Goal: Register for event/course: Sign up to attend an event or enroll in a course

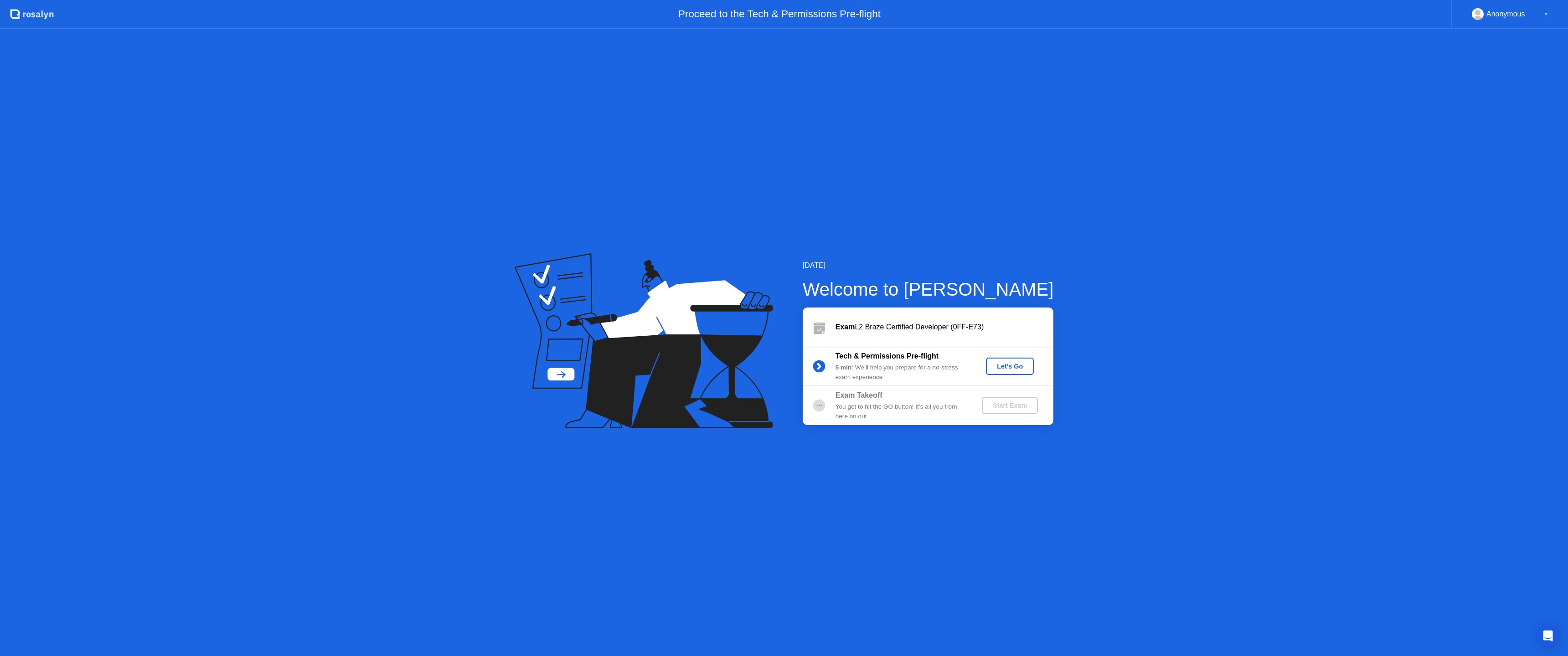
click at [1027, 363] on div "Let's Go" at bounding box center [1010, 366] width 41 height 7
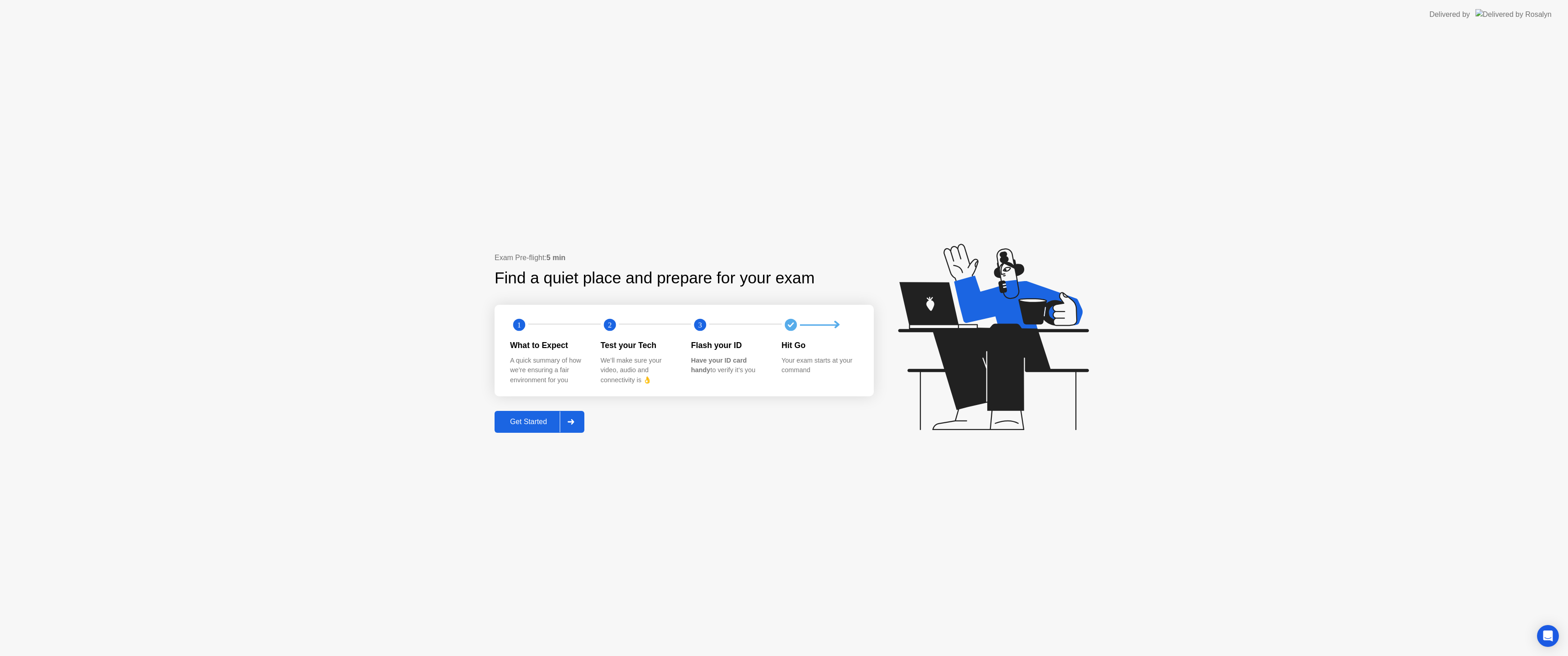
click at [527, 434] on div "Exam Pre-flight: 5 min Find a quiet place and prepare for your exam 1 2 3 What …" at bounding box center [784, 343] width 1568 height 627
click at [527, 428] on button "Get Started" at bounding box center [539, 422] width 90 height 22
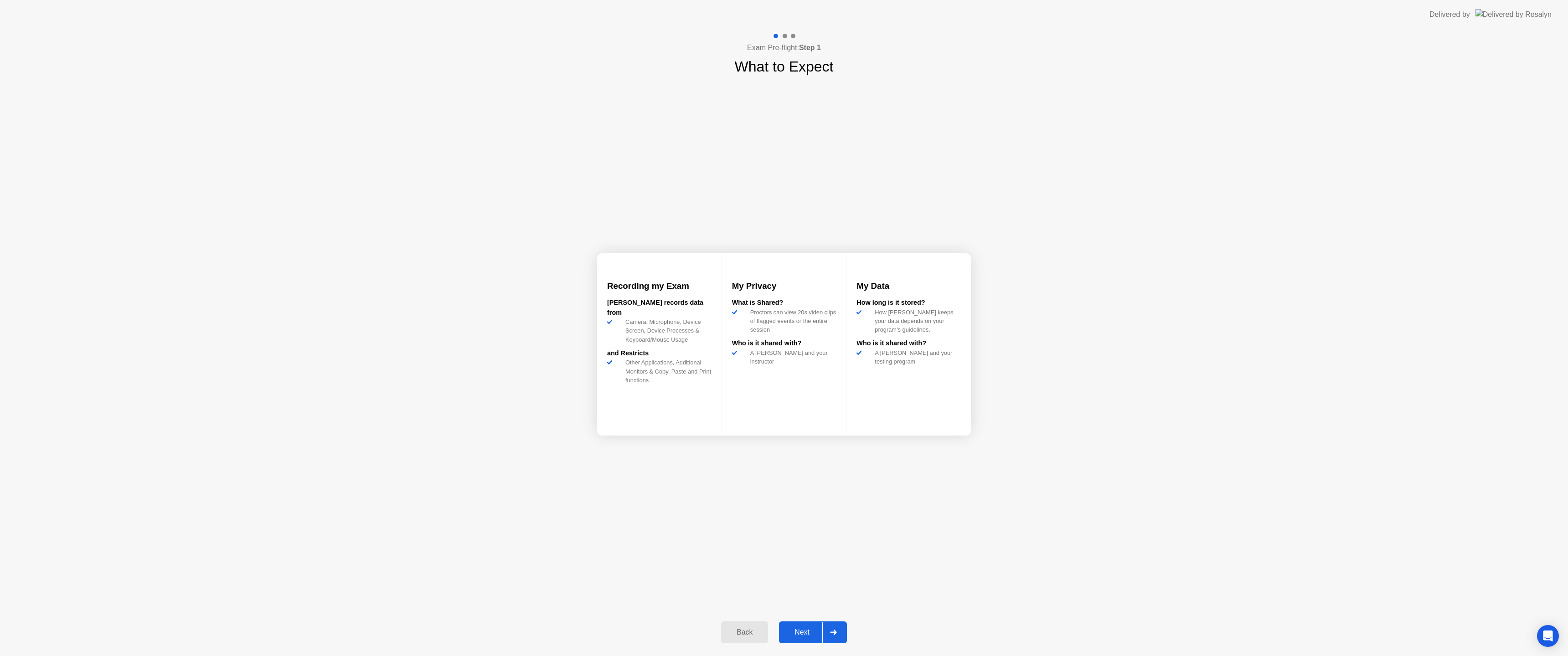
click at [816, 630] on div "Next" at bounding box center [802, 632] width 41 height 8
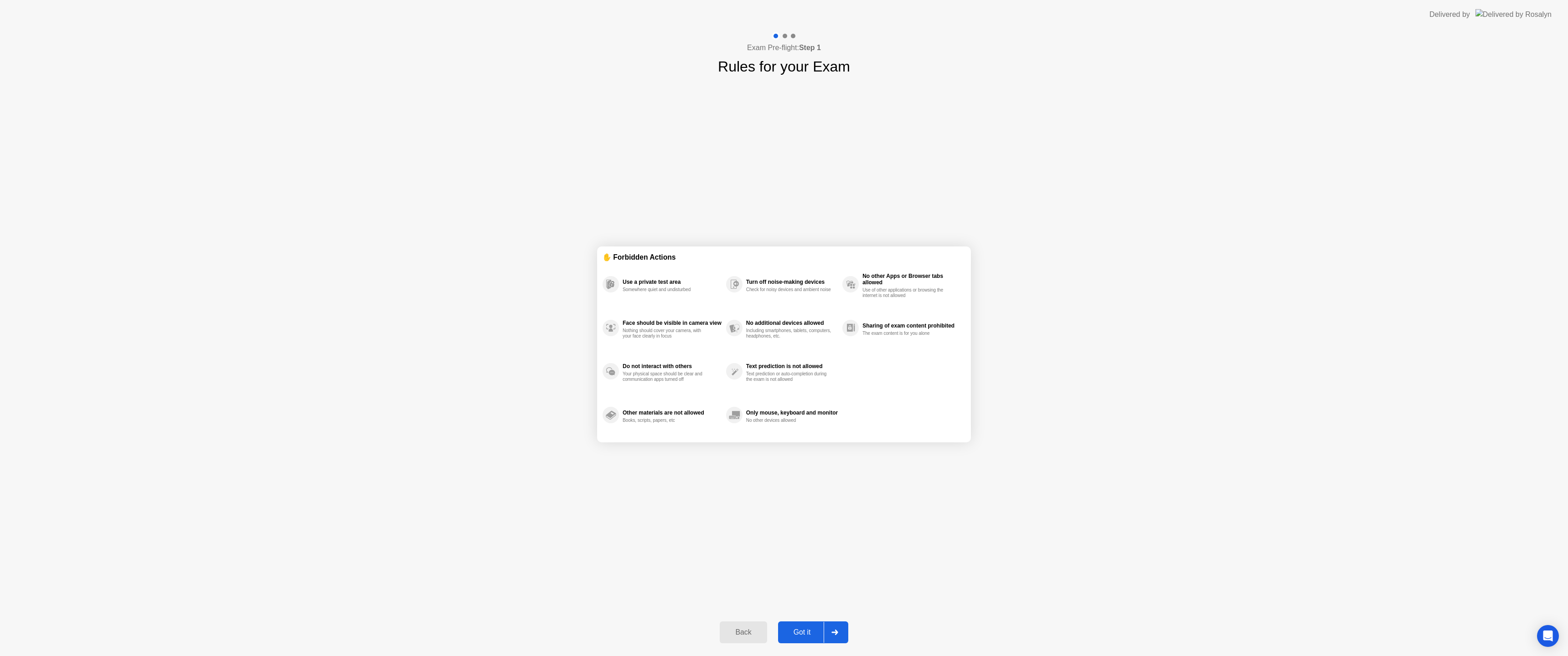
click at [836, 630] on icon at bounding box center [835, 632] width 6 height 5
select select "Available cameras"
select select "Available speakers"
select select "Available microphones"
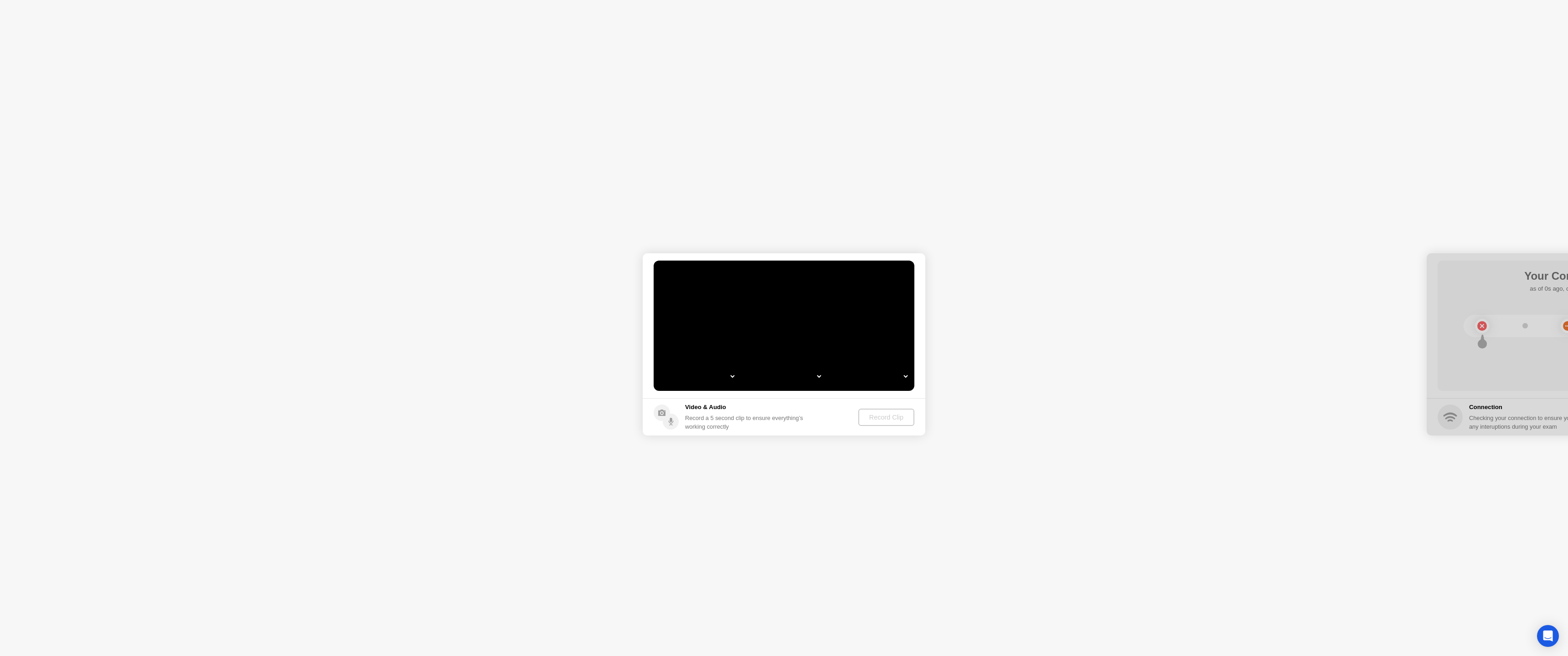
select select "**********"
select select "*******"
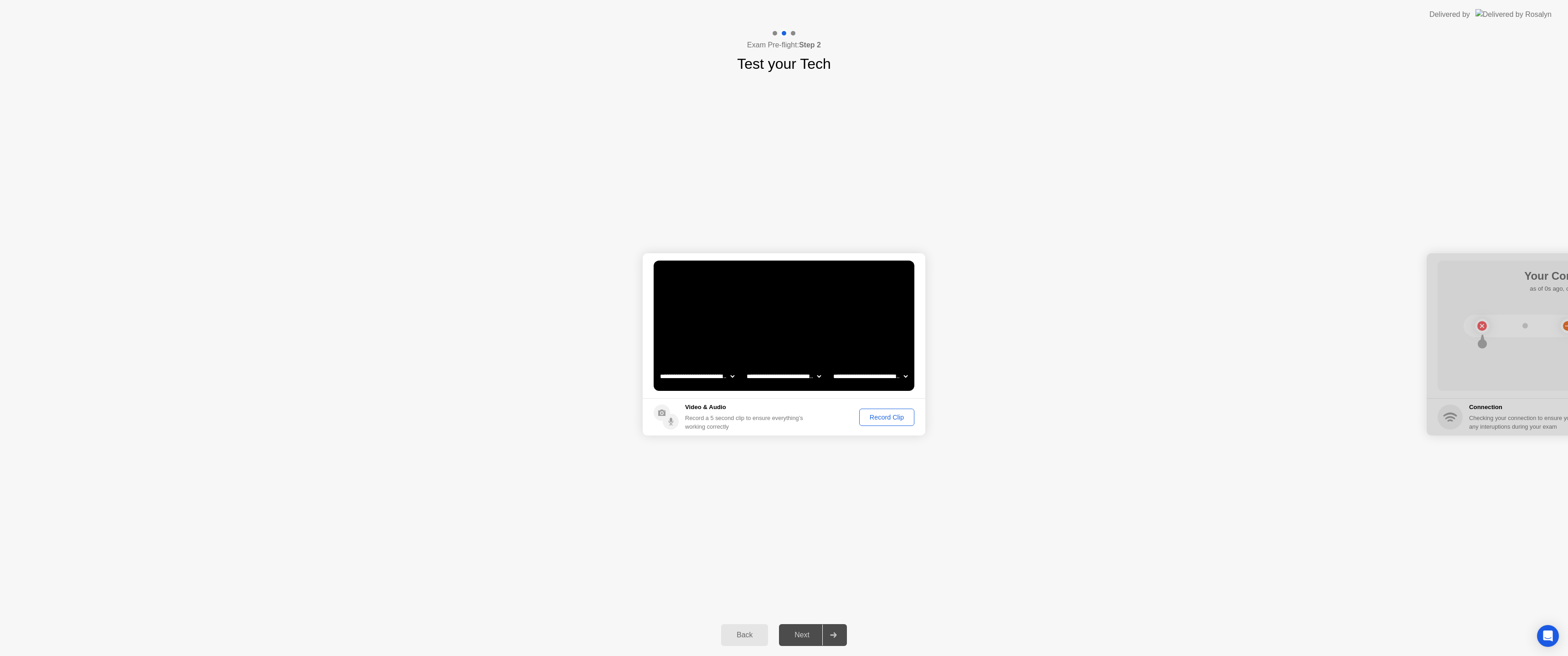
click at [881, 418] on div "Record Clip" at bounding box center [887, 417] width 49 height 7
click at [831, 414] on div "Replay Clip" at bounding box center [836, 417] width 59 height 7
drag, startPoint x: 804, startPoint y: 637, endPoint x: 814, endPoint y: 616, distance: 23.3
click at [804, 637] on div "Next" at bounding box center [802, 635] width 41 height 8
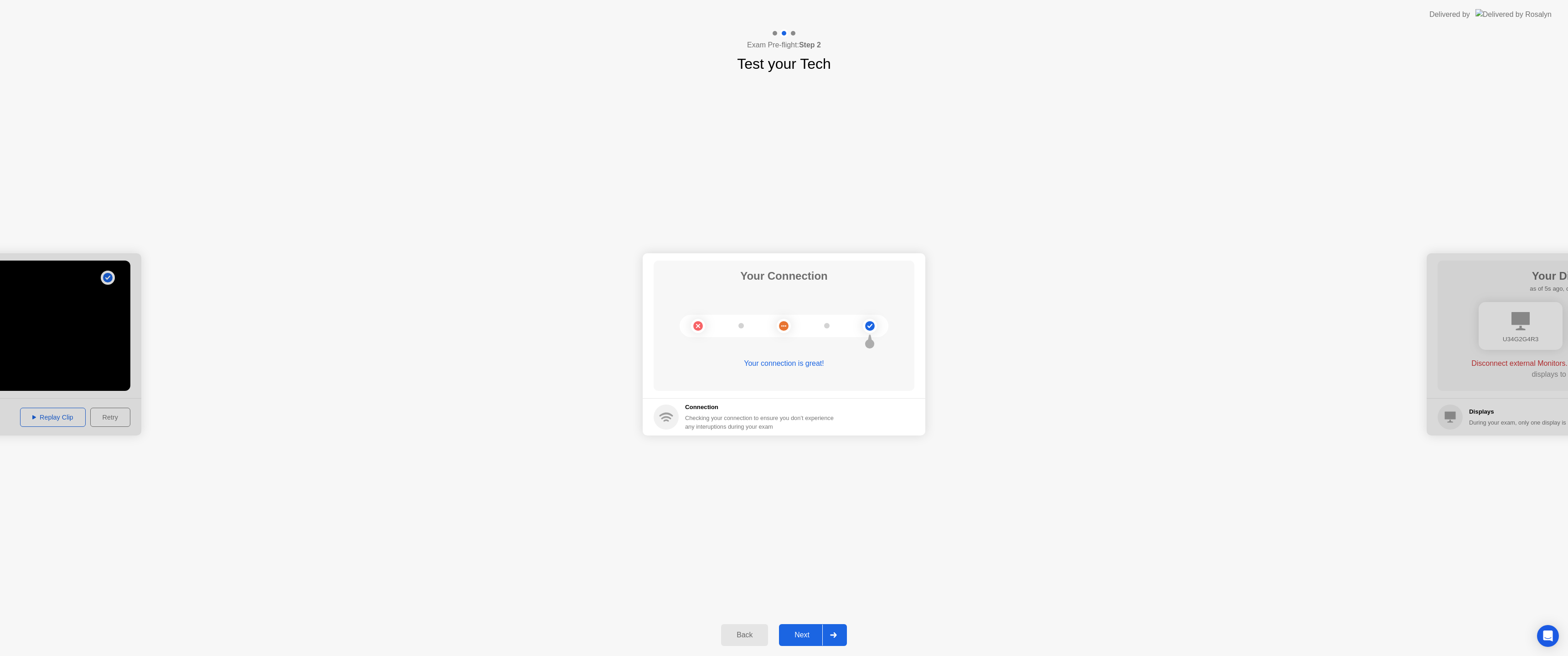
click at [810, 642] on button "Next" at bounding box center [813, 635] width 68 height 22
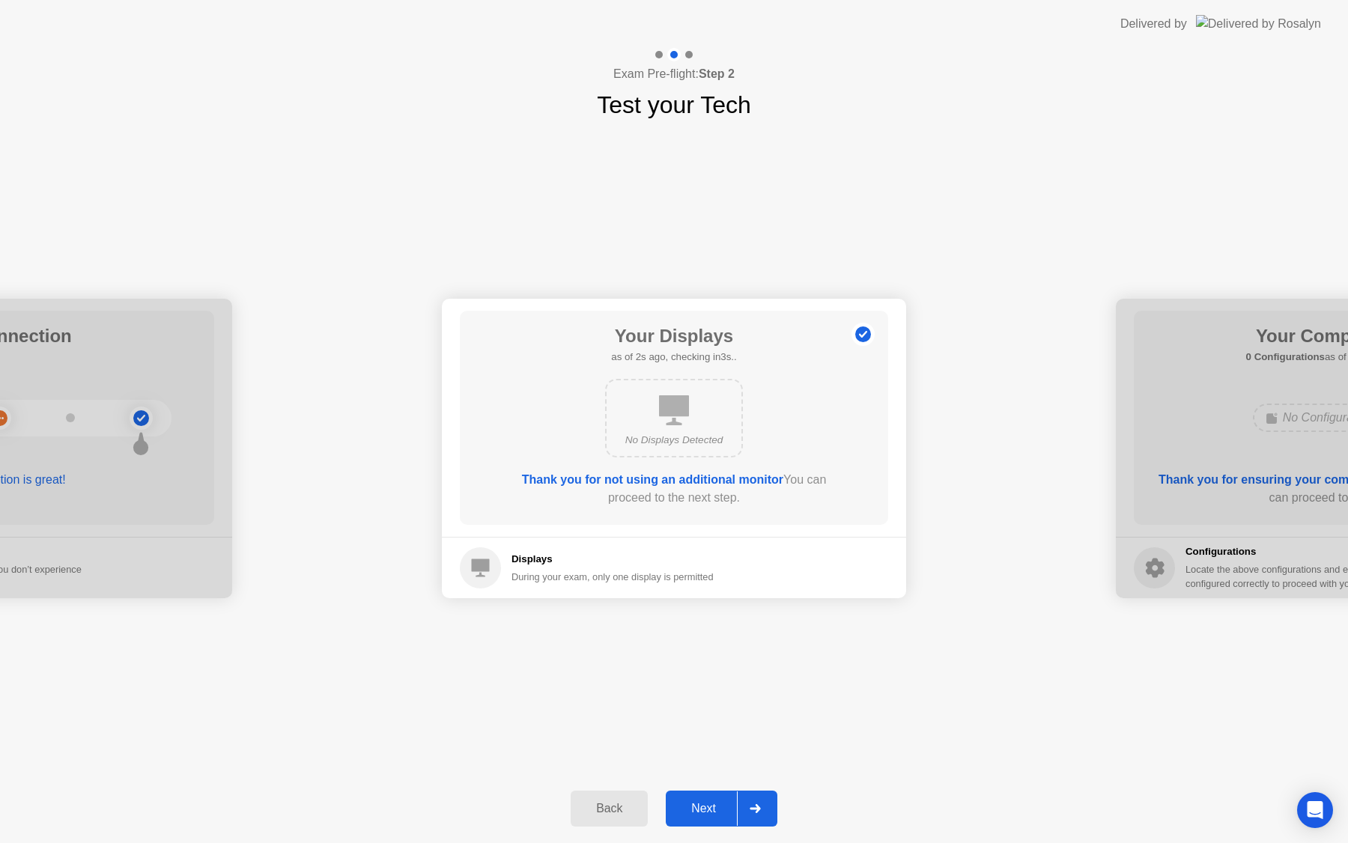
click at [706, 807] on div "Next" at bounding box center [703, 808] width 67 height 13
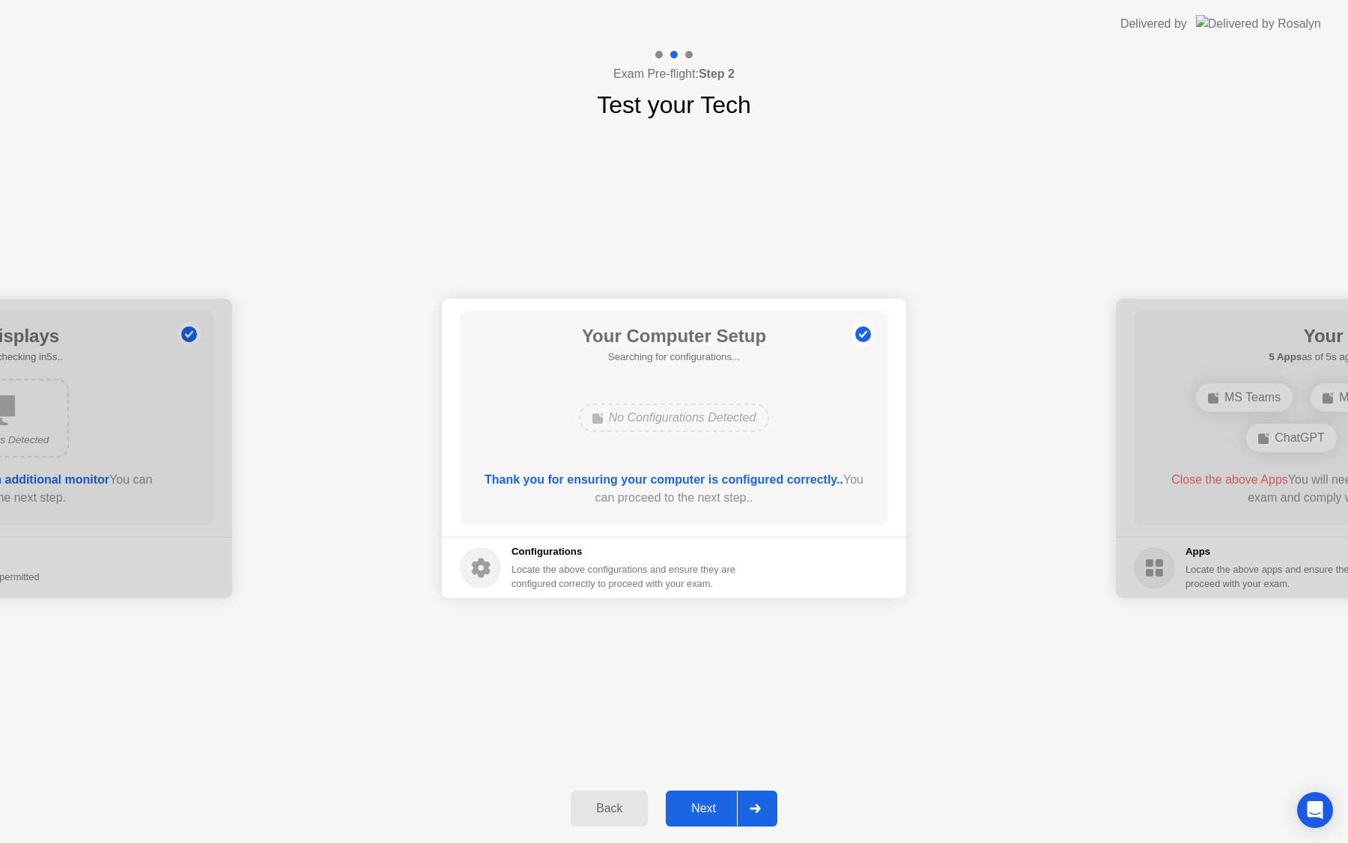
click at [710, 815] on div "Next" at bounding box center [703, 808] width 67 height 13
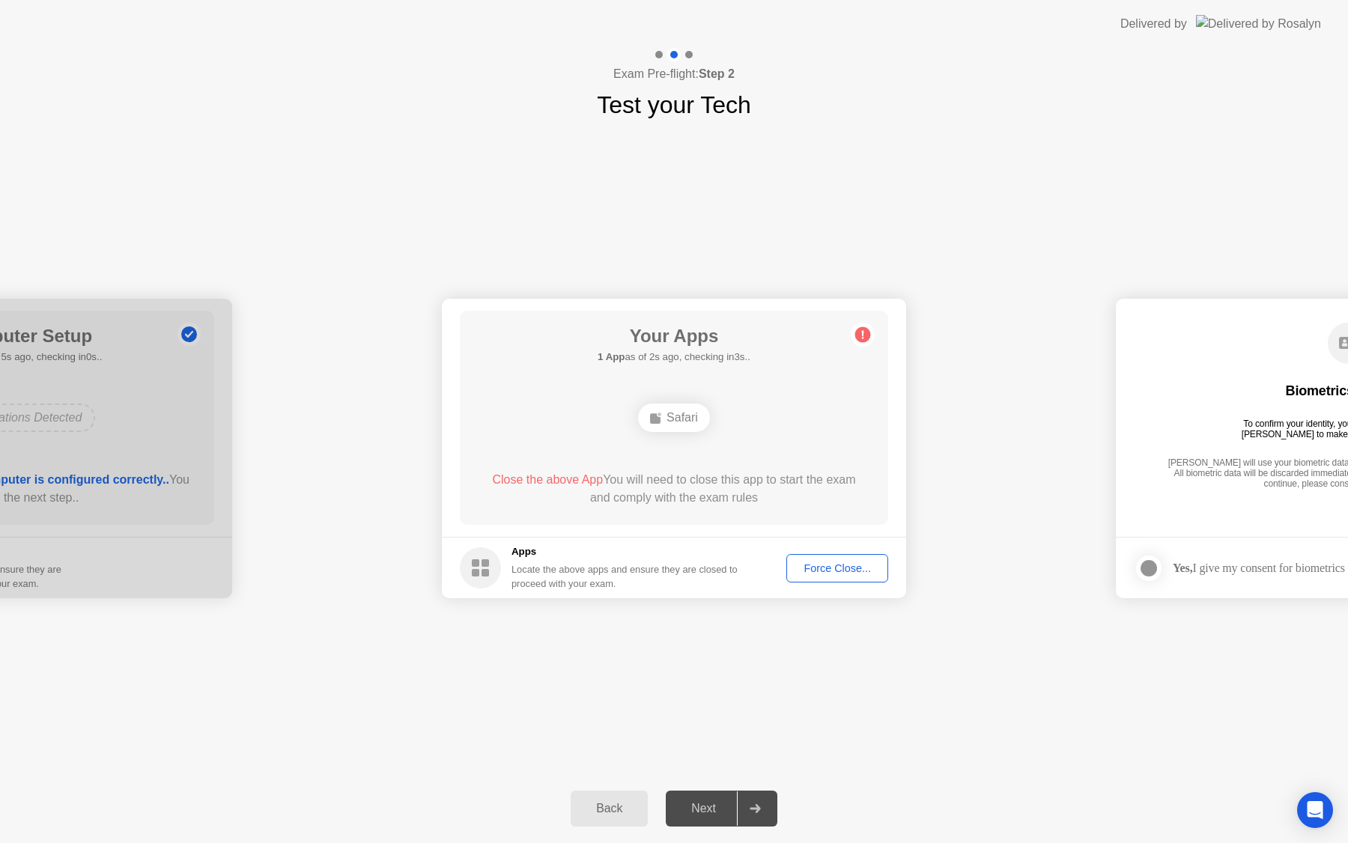
click at [750, 347] on h1 "Your Apps" at bounding box center [674, 336] width 153 height 27
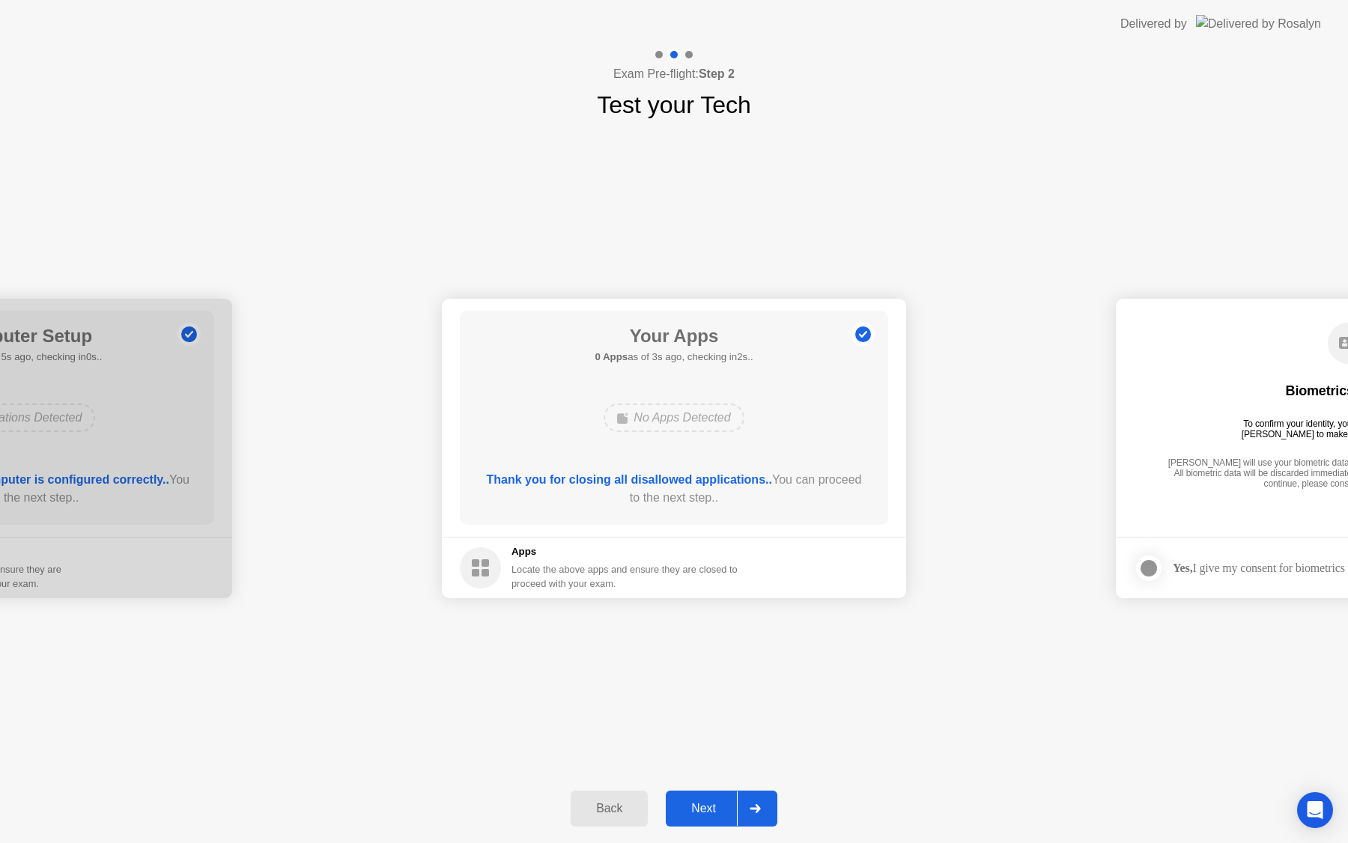
drag, startPoint x: 710, startPoint y: 805, endPoint x: 786, endPoint y: 682, distance: 144.2
click at [786, 682] on div "**********" at bounding box center [674, 445] width 1348 height 795
click at [717, 809] on div "Next" at bounding box center [703, 808] width 67 height 13
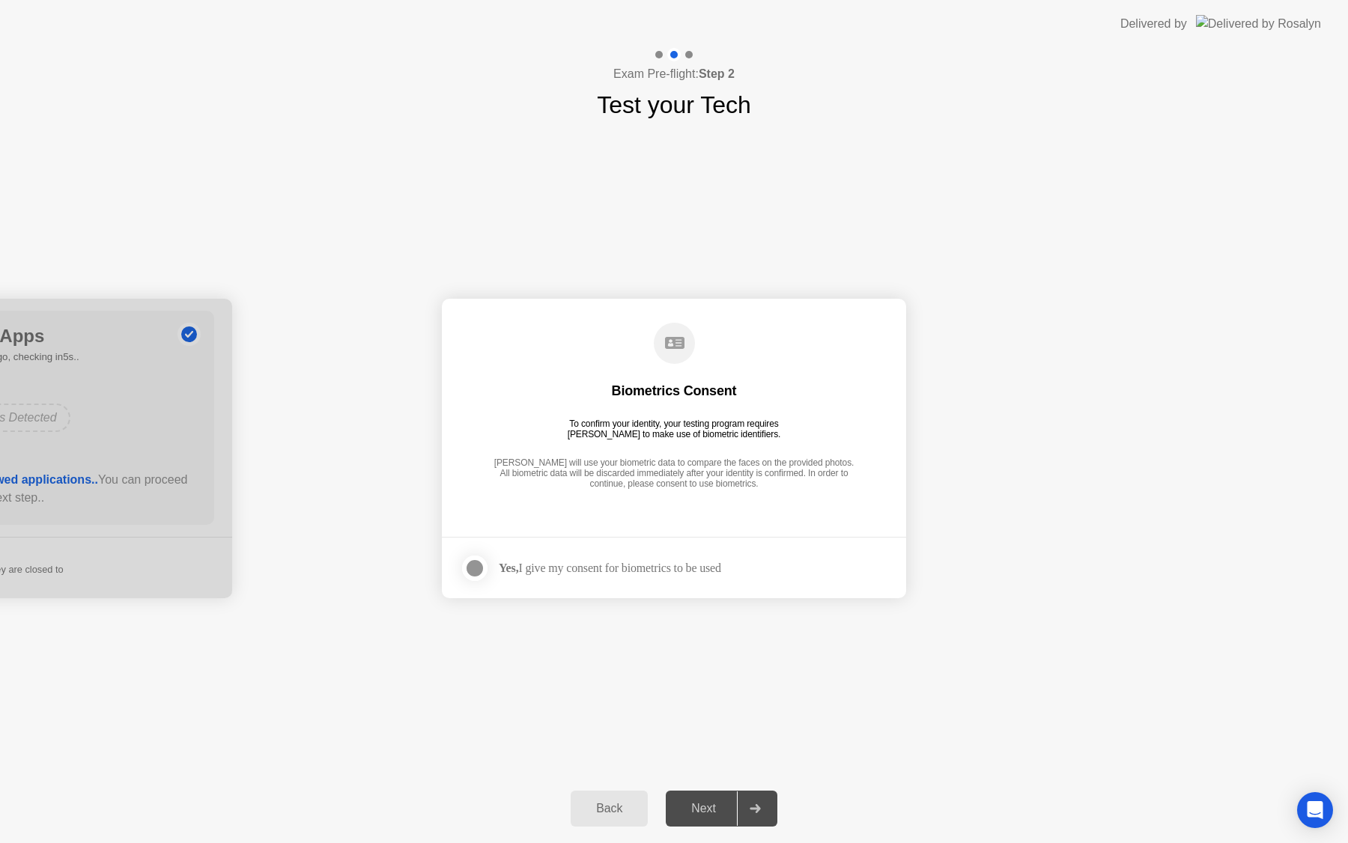
click at [660, 567] on div "Yes, I give my consent for biometrics to be used" at bounding box center [610, 568] width 222 height 14
click at [470, 569] on div at bounding box center [475, 568] width 18 height 18
click at [753, 807] on icon at bounding box center [755, 808] width 10 height 9
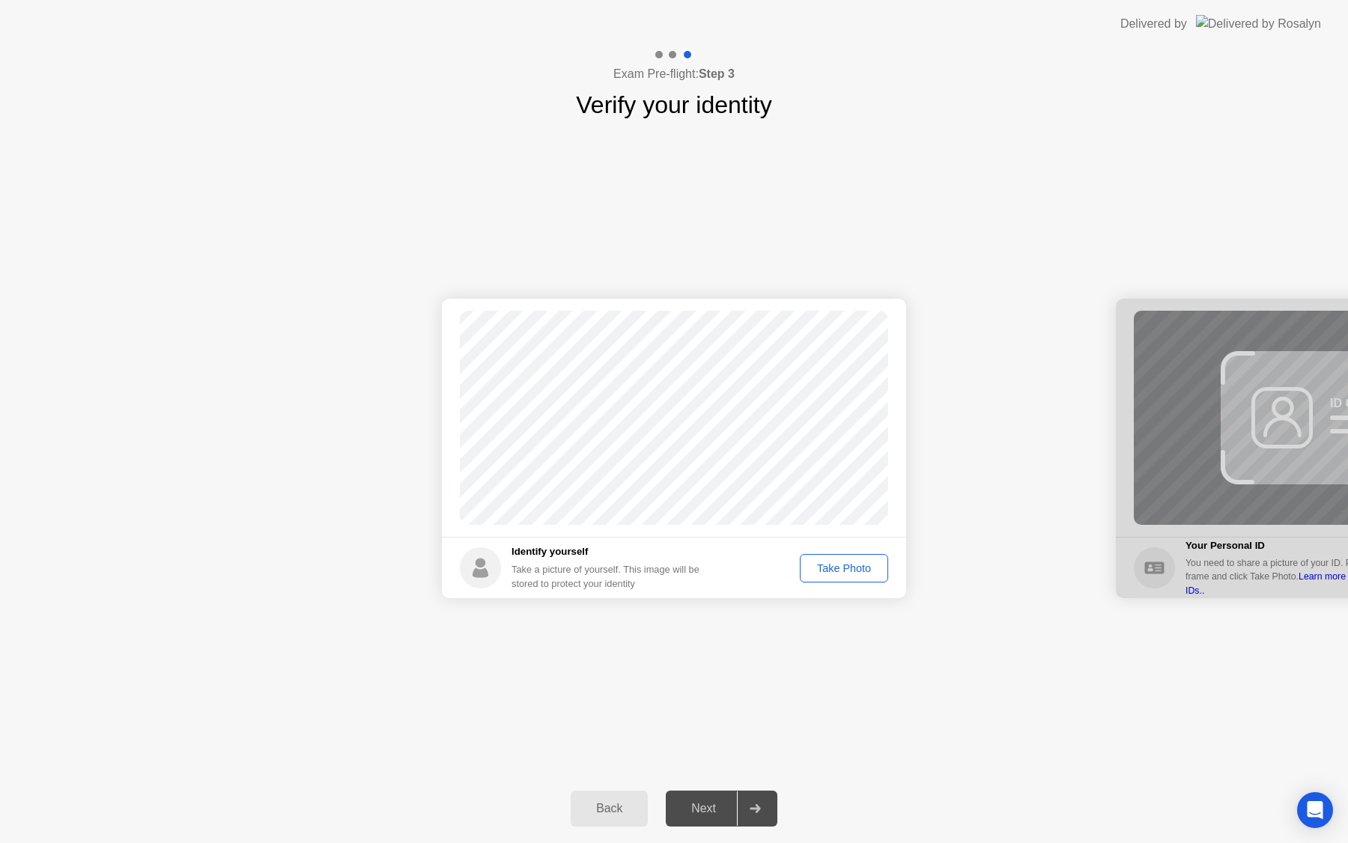
click at [839, 569] on div "Take Photo" at bounding box center [844, 568] width 78 height 12
click at [750, 811] on icon at bounding box center [755, 808] width 11 height 9
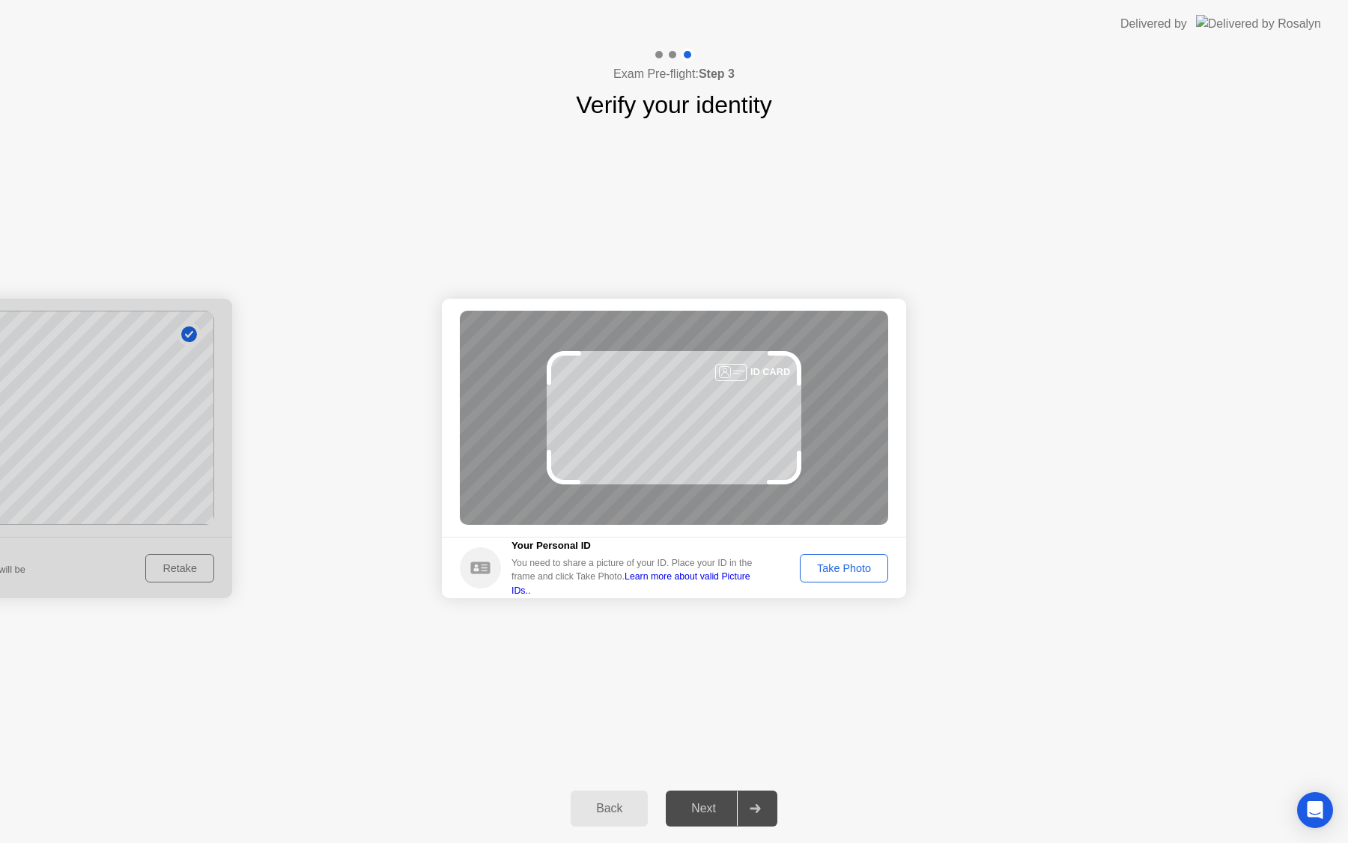
click at [859, 566] on div "Take Photo" at bounding box center [844, 568] width 78 height 12
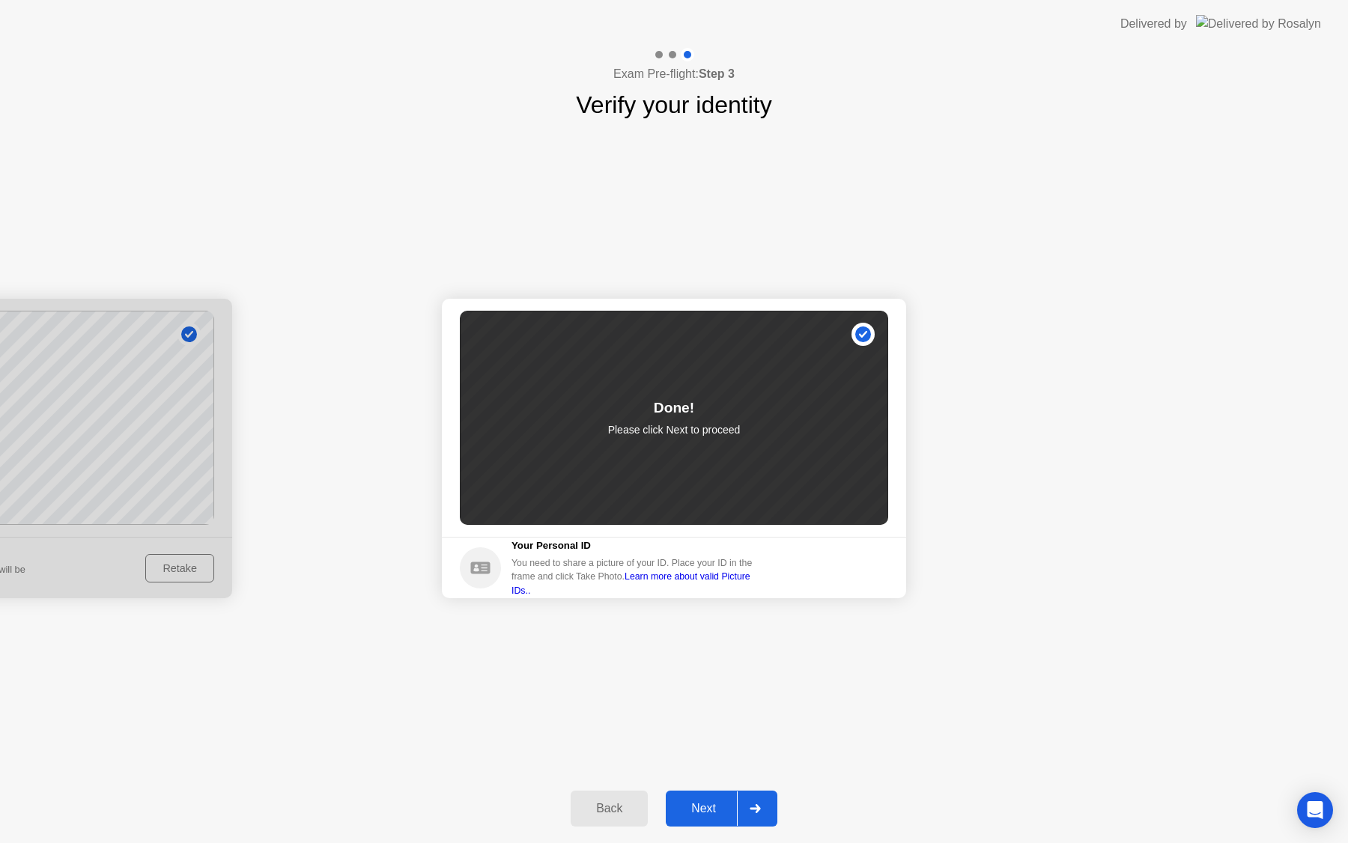
click at [765, 806] on div at bounding box center [755, 809] width 36 height 34
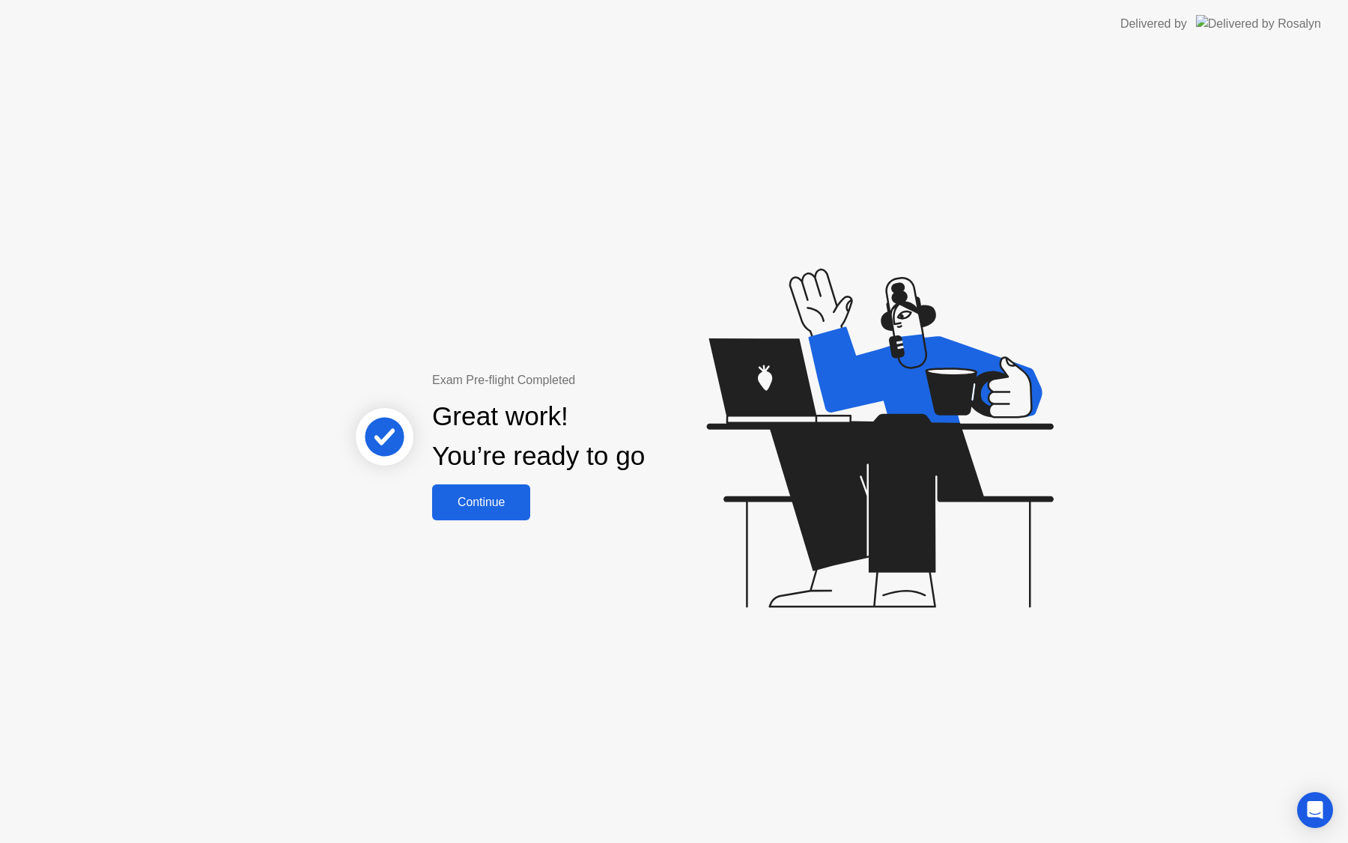
click at [475, 500] on div "Continue" at bounding box center [481, 502] width 89 height 13
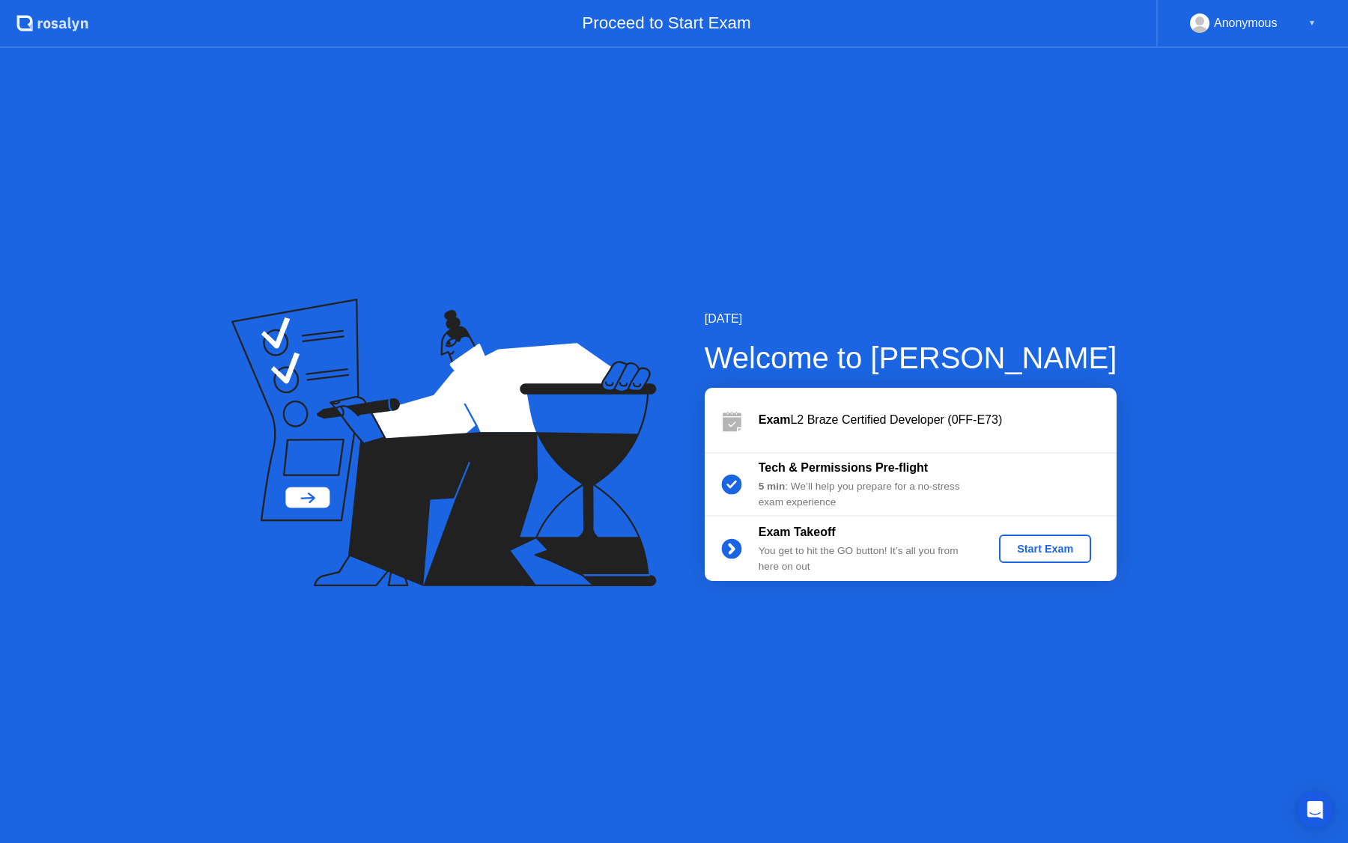
click at [1044, 551] on div "Start Exam" at bounding box center [1045, 549] width 80 height 12
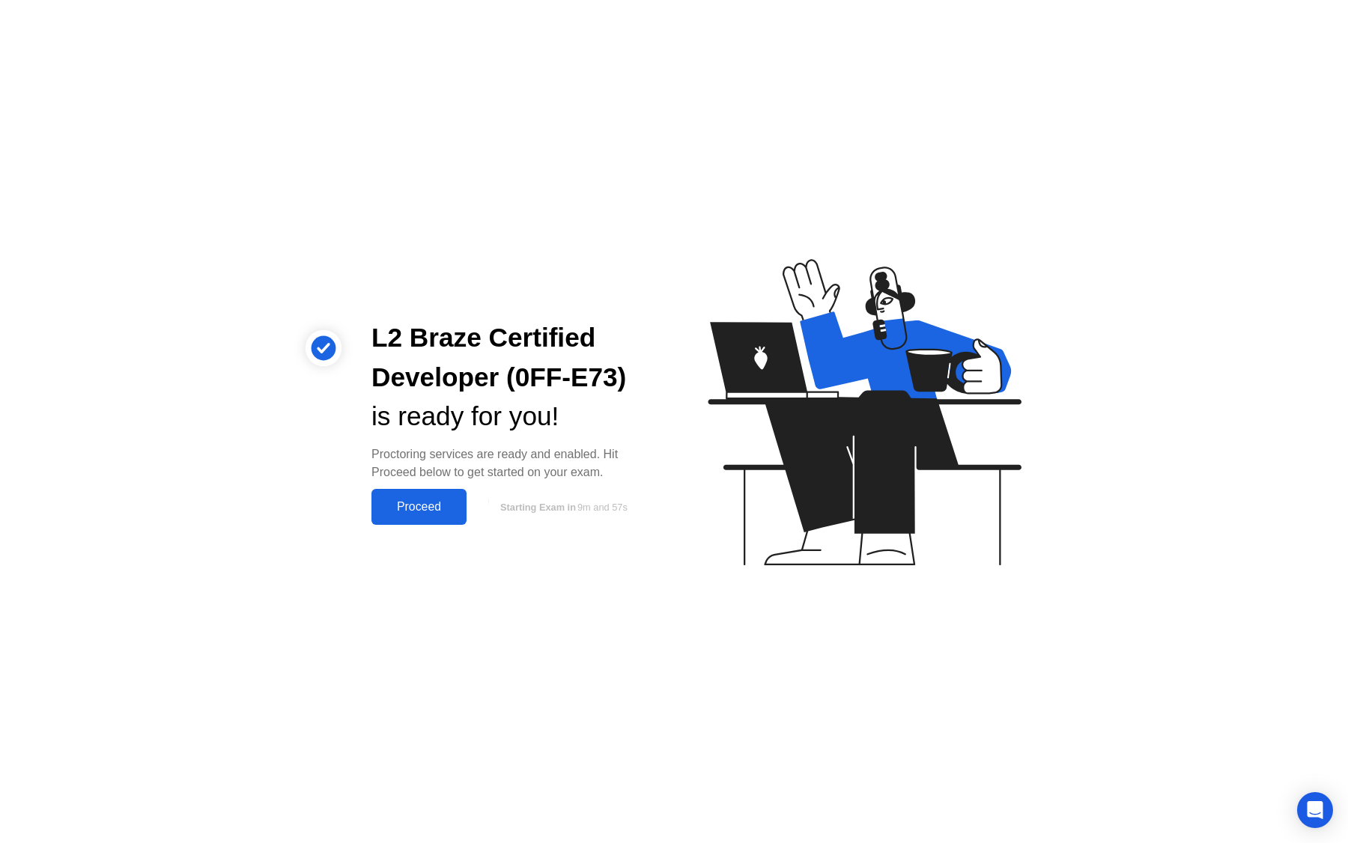
click at [425, 506] on div "Proceed" at bounding box center [419, 506] width 86 height 13
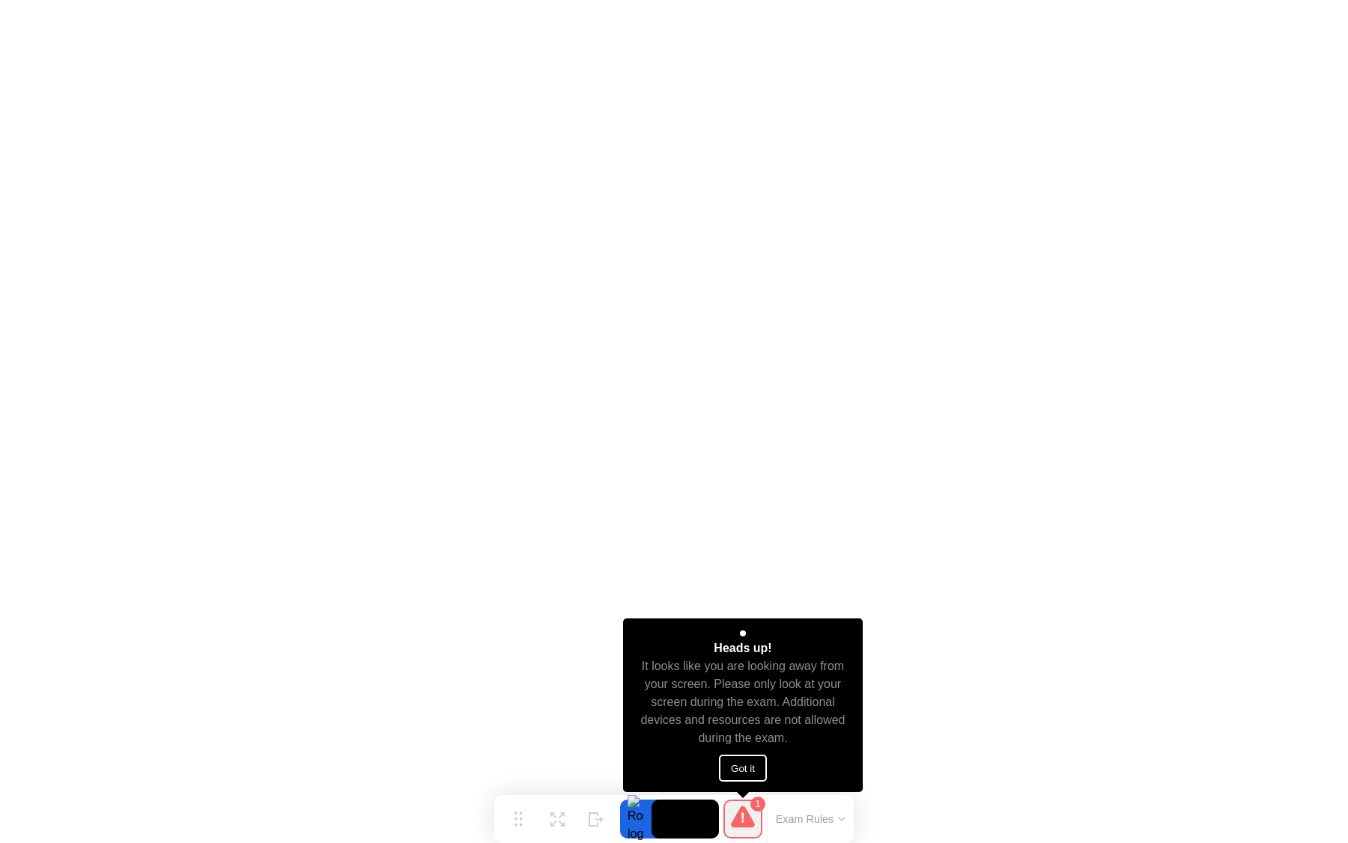
click at [762, 763] on button "Got it" at bounding box center [743, 768] width 48 height 27
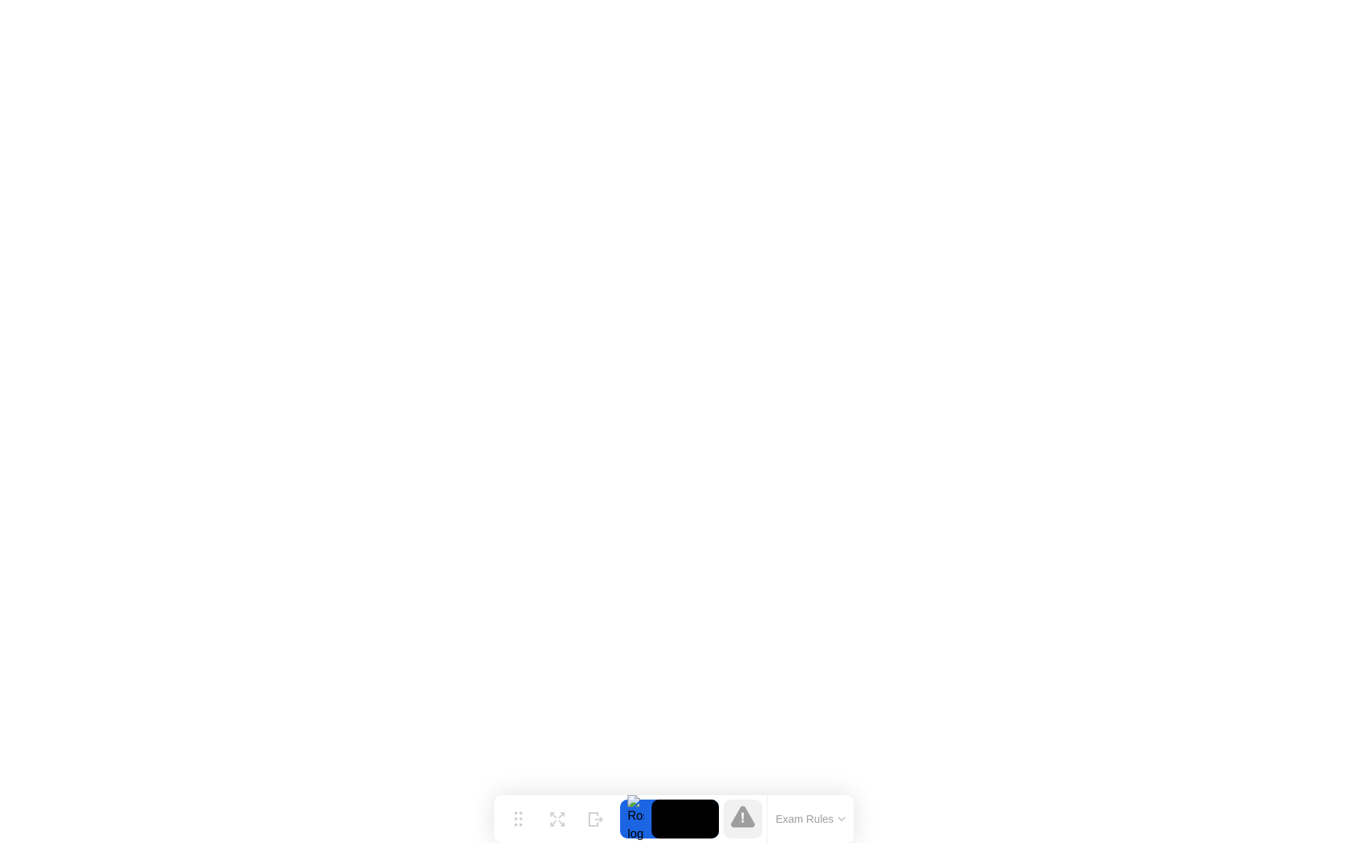
click at [845, 815] on button "Exam Rules" at bounding box center [810, 818] width 79 height 13
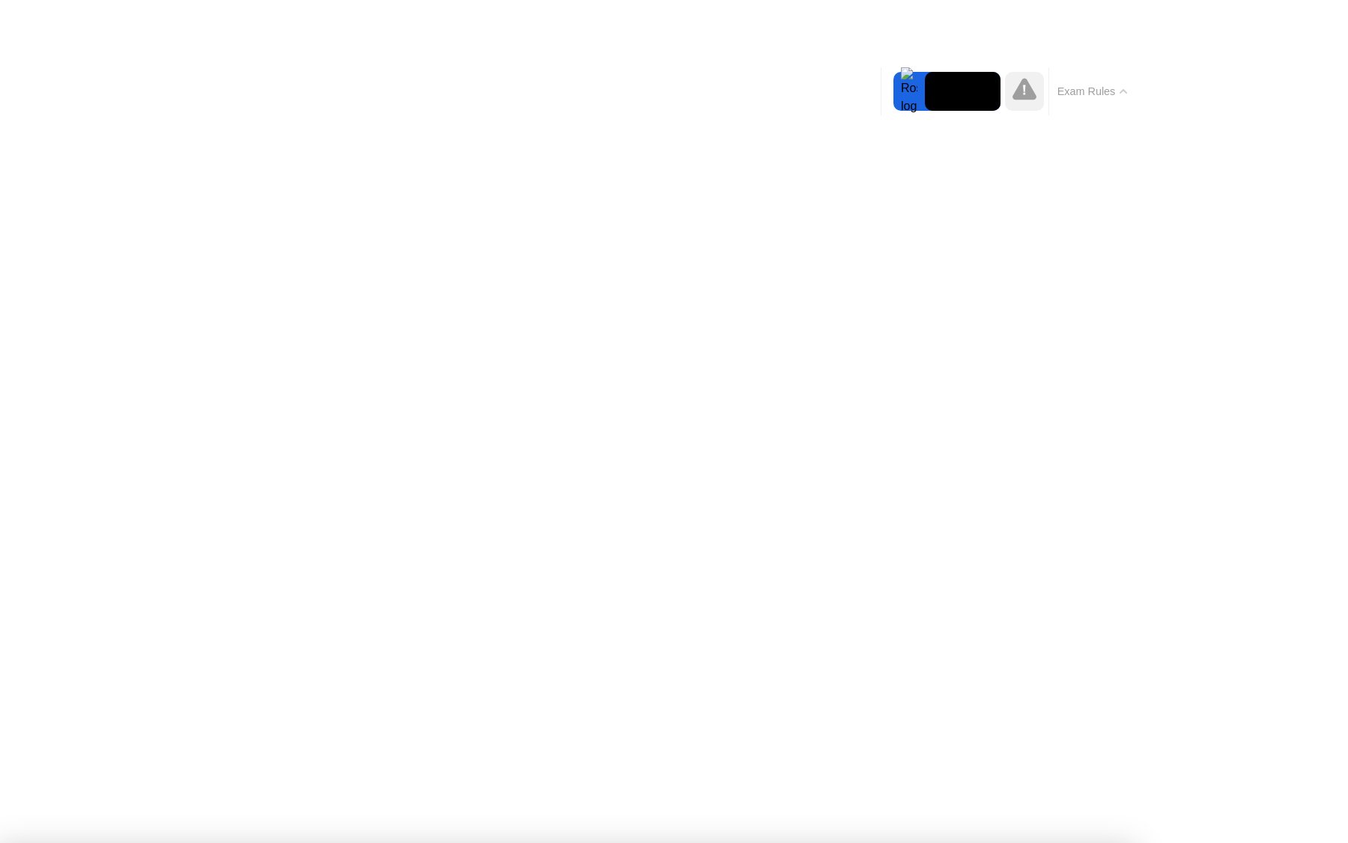
click at [1123, 89] on icon at bounding box center [1123, 91] width 7 height 4
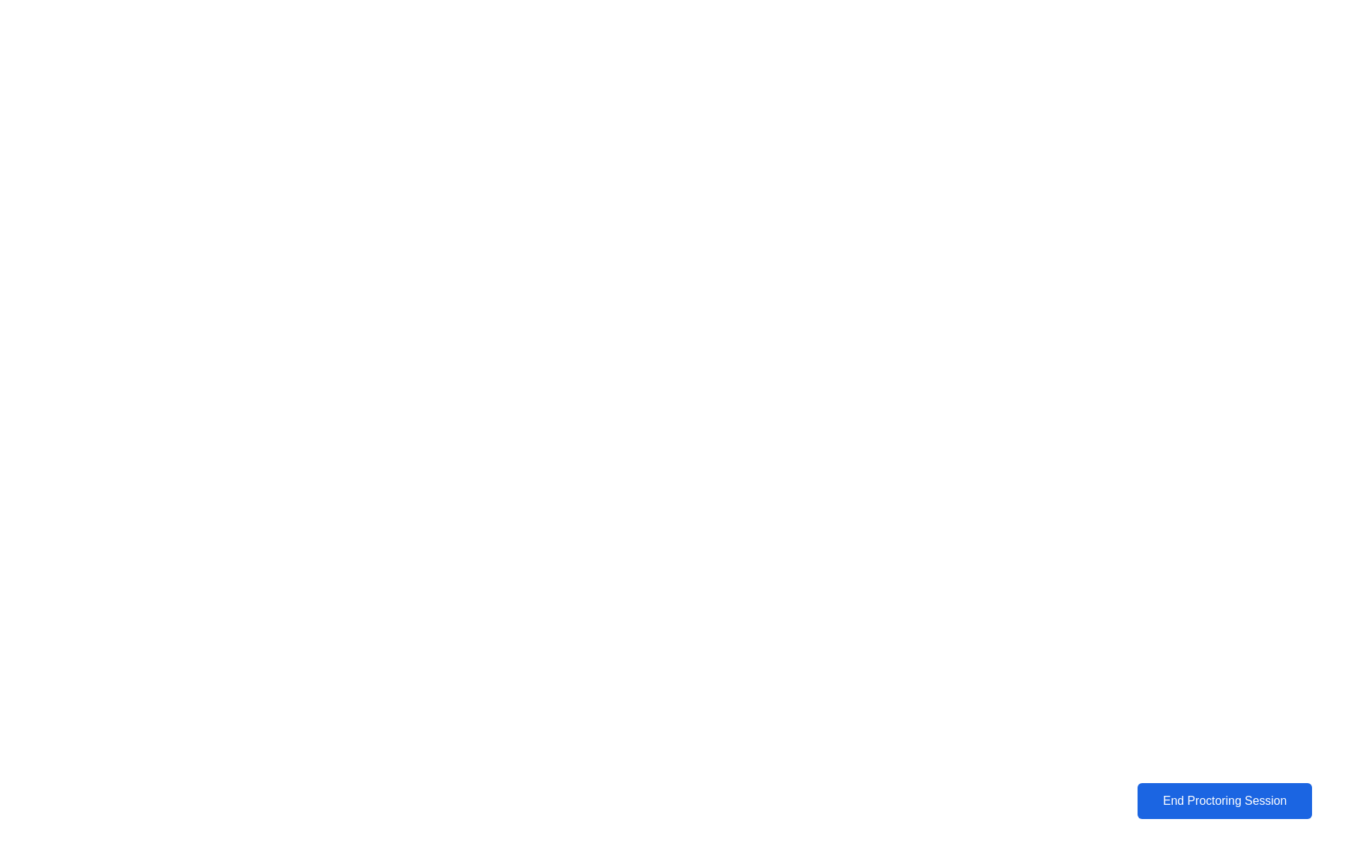
click at [1185, 808] on div "End Proctoring Session" at bounding box center [1224, 801] width 166 height 13
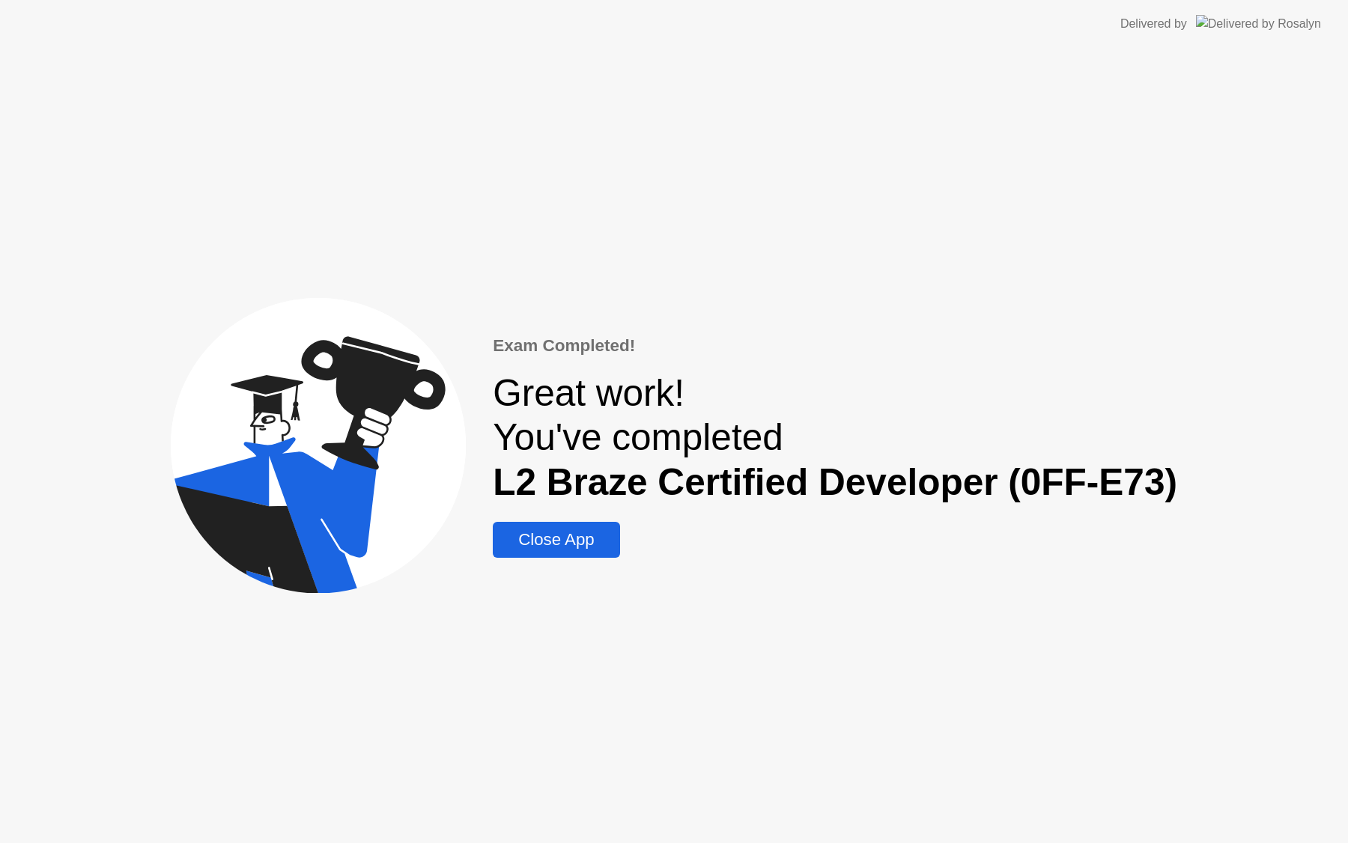
click at [567, 542] on div "Close App" at bounding box center [556, 539] width 118 height 19
